Goal: Navigation & Orientation: Find specific page/section

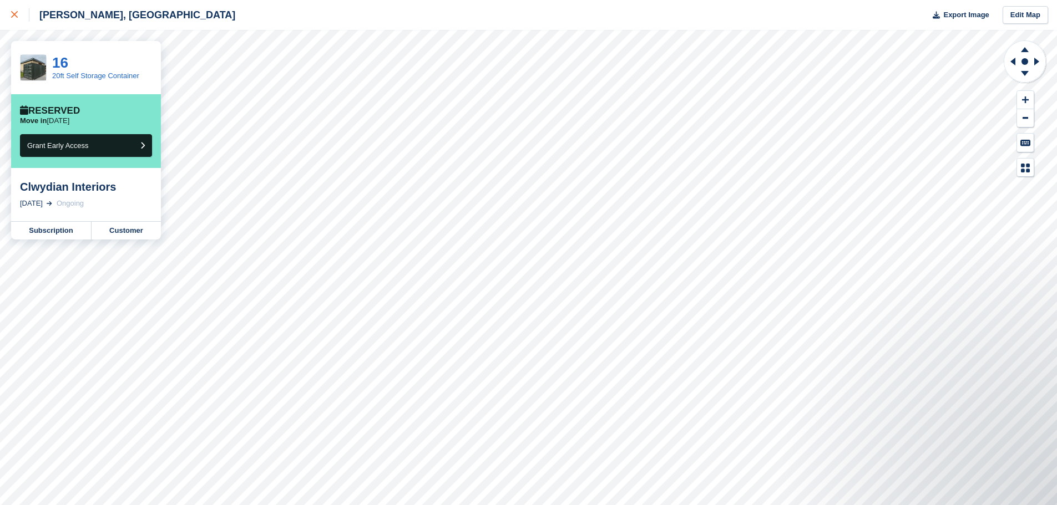
click at [21, 15] on div at bounding box center [20, 14] width 18 height 13
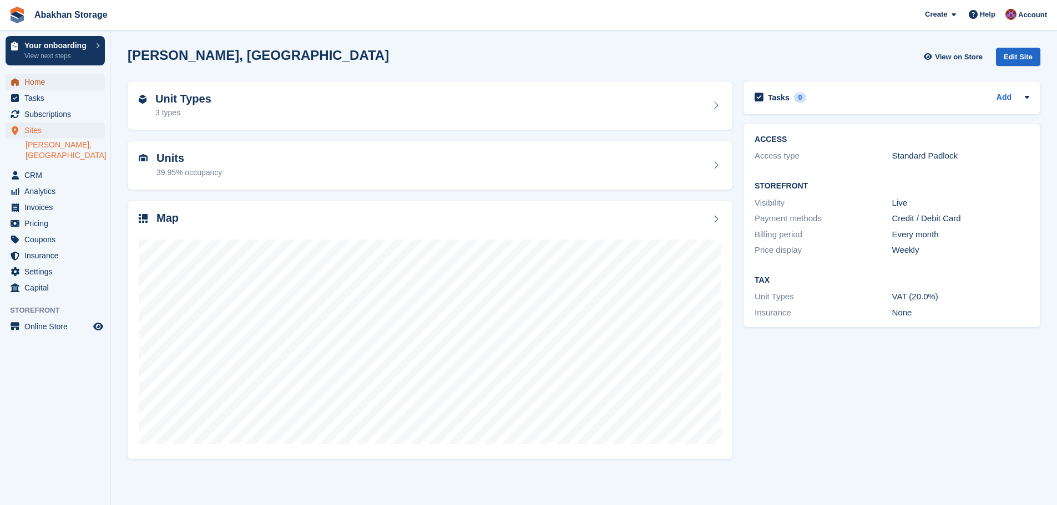
click at [29, 85] on span "Home" at bounding box center [57, 82] width 67 height 16
